Goal: Transaction & Acquisition: Purchase product/service

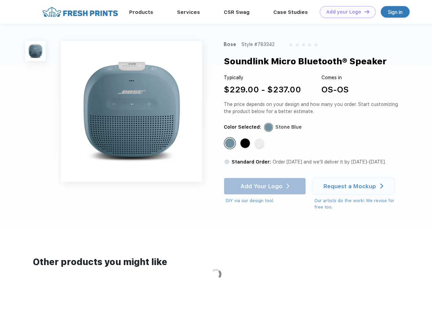
click at [345, 12] on link "Add your Logo Design Tool" at bounding box center [348, 12] width 56 height 12
click at [0, 0] on div "Design Tool" at bounding box center [0, 0] width 0 height 0
click at [364, 12] on link "Add your Logo Design Tool" at bounding box center [348, 12] width 56 height 12
click at [36, 51] on img at bounding box center [35, 51] width 20 height 20
click at [230, 144] on div "Standard Color" at bounding box center [229, 143] width 9 height 9
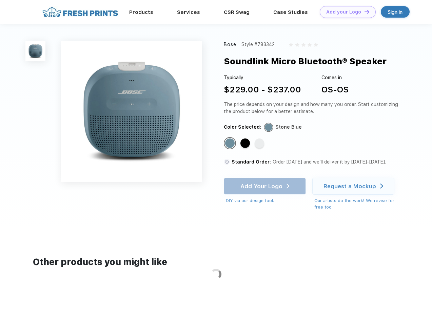
click at [246, 144] on div "Standard Color" at bounding box center [244, 143] width 9 height 9
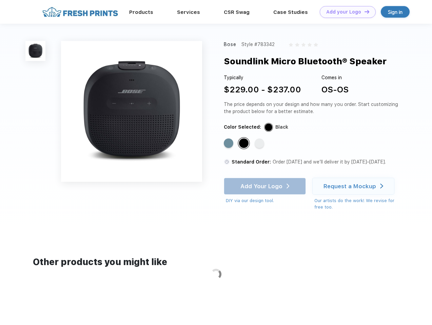
click at [260, 144] on div "Standard Color" at bounding box center [258, 143] width 9 height 9
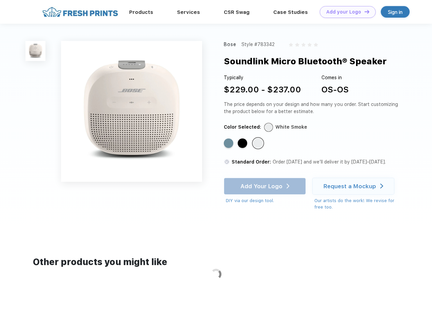
click at [265, 186] on div "Add Your Logo DIY via our design tool. Ah shoot! This product isn't up in our d…" at bounding box center [265, 191] width 82 height 26
click at [354, 186] on div "Request a Mockup" at bounding box center [349, 186] width 53 height 7
